Goal: Task Accomplishment & Management: Complete application form

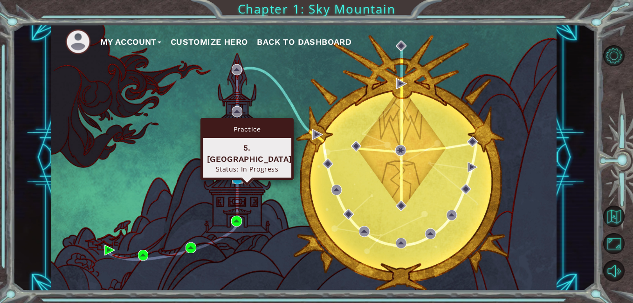
click at [238, 178] on img at bounding box center [237, 178] width 11 height 11
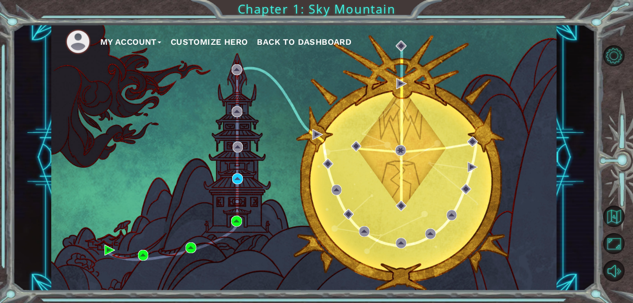
click at [150, 37] on button "My Account" at bounding box center [130, 42] width 61 height 14
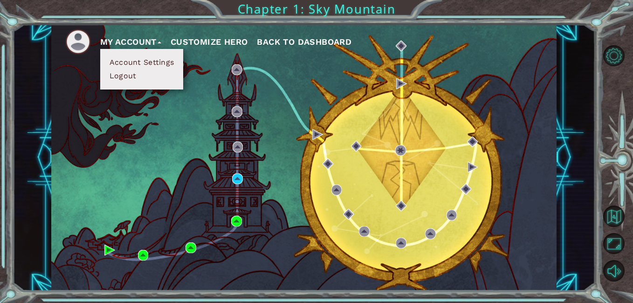
click at [150, 37] on button "My Account" at bounding box center [130, 42] width 61 height 14
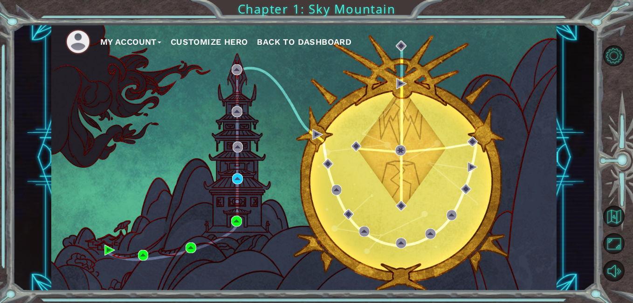
click at [147, 40] on button "My Account" at bounding box center [130, 42] width 61 height 14
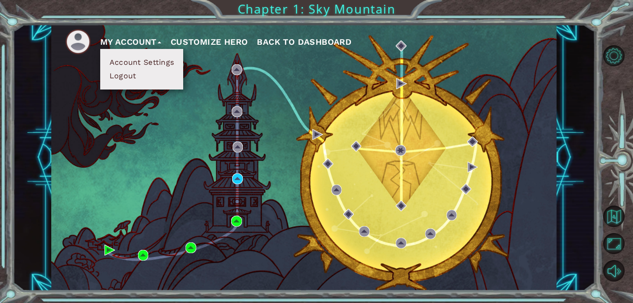
click at [148, 62] on button "Account Settings" at bounding box center [142, 62] width 70 height 10
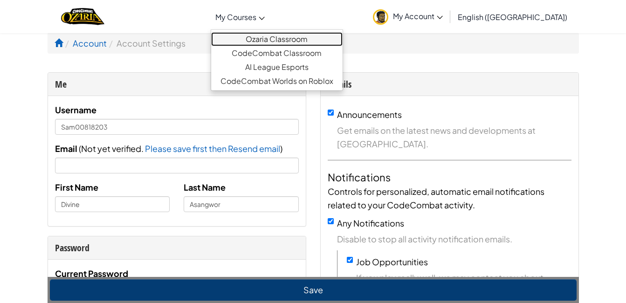
click at [300, 34] on link "Ozaria Classroom" at bounding box center [276, 39] width 131 height 14
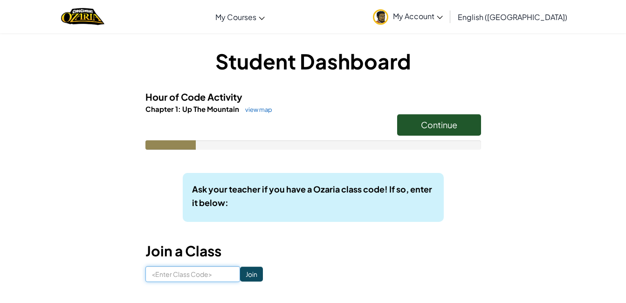
click at [197, 278] on input at bounding box center [192, 274] width 95 height 16
type input "HAGITAL"
click at [240, 275] on input "Join" at bounding box center [251, 274] width 23 height 15
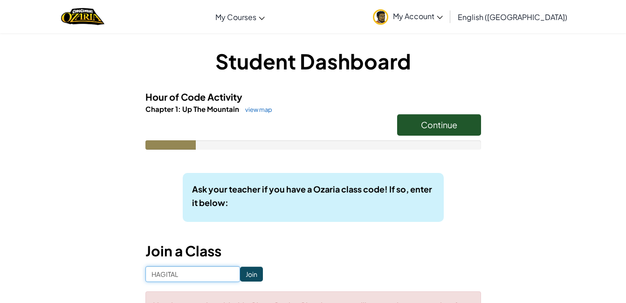
click at [211, 273] on input "HAGITAL" at bounding box center [192, 274] width 95 height 16
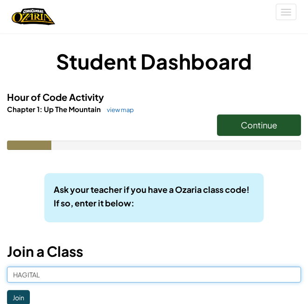
type input "H"
type input "hagit"
